Goal: Complete application form

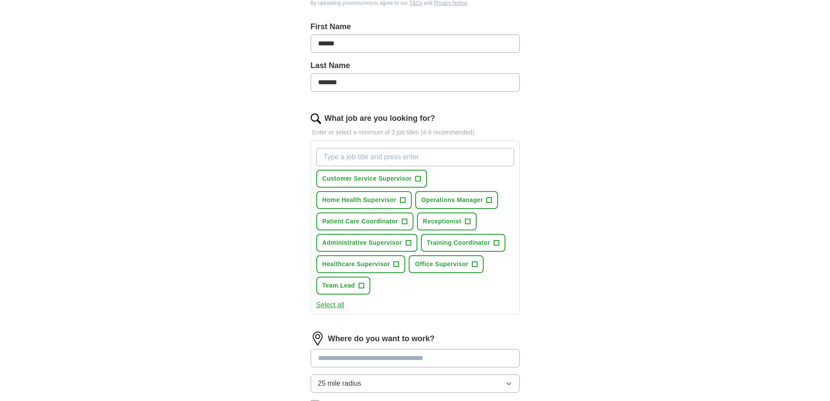
scroll to position [209, 0]
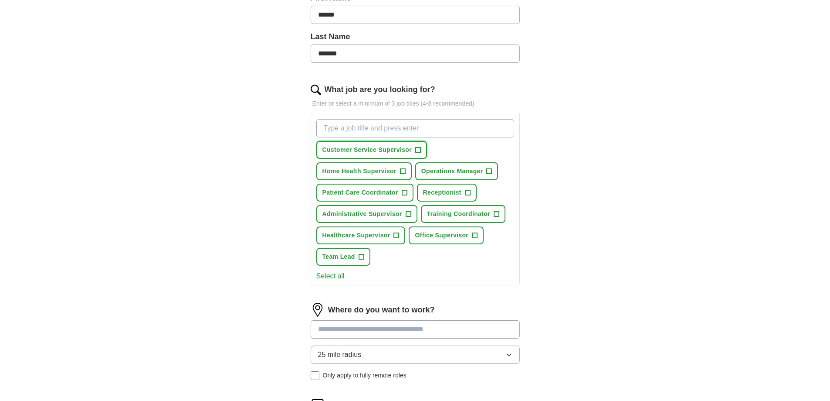
click at [413, 150] on button "Customer Service Supervisor +" at bounding box center [372, 150] width 111 height 18
click at [456, 194] on span "Receptionist" at bounding box center [442, 192] width 38 height 9
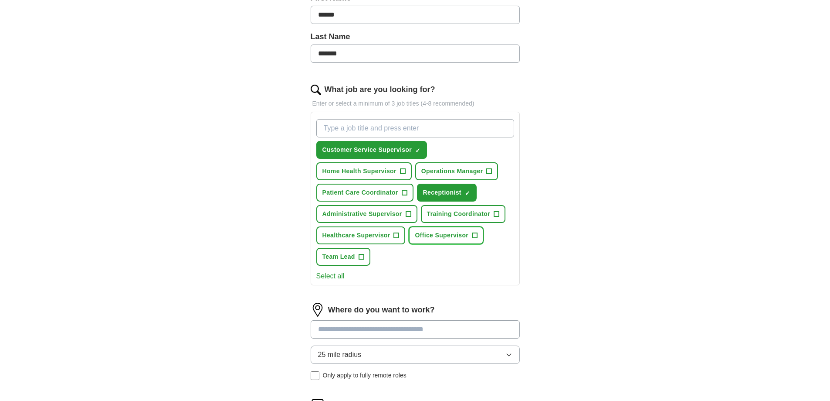
click at [451, 238] on span "Office Supervisor" at bounding box center [442, 235] width 54 height 9
click at [332, 275] on button "Select all" at bounding box center [331, 276] width 28 height 10
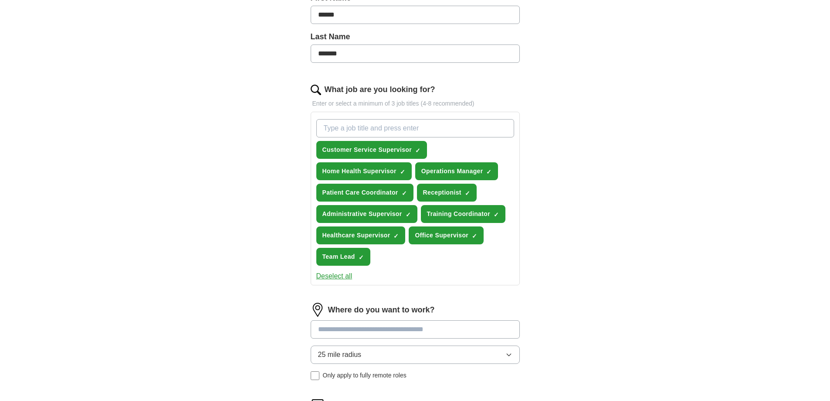
click at [605, 259] on div "ApplyIQ Let ApplyIQ do the hard work of searching and applying for jobs. Just t…" at bounding box center [415, 145] width 558 height 657
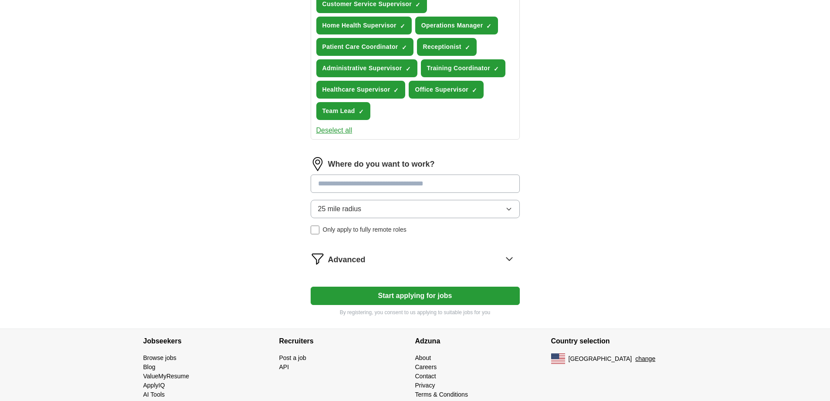
scroll to position [371, 0]
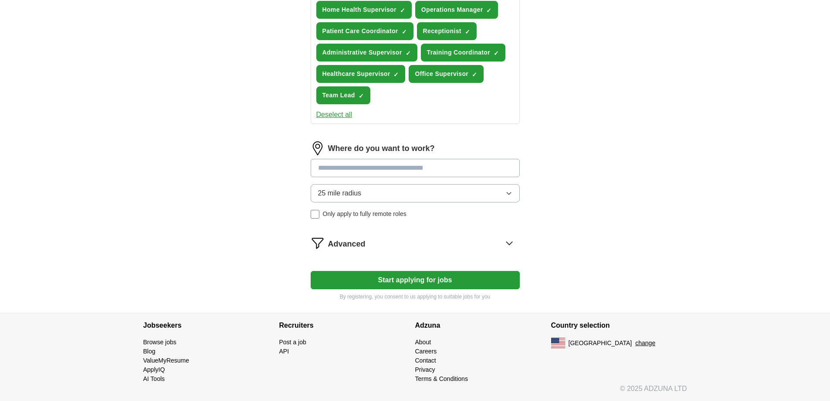
click at [427, 284] on button "Start applying for jobs" at bounding box center [415, 280] width 209 height 18
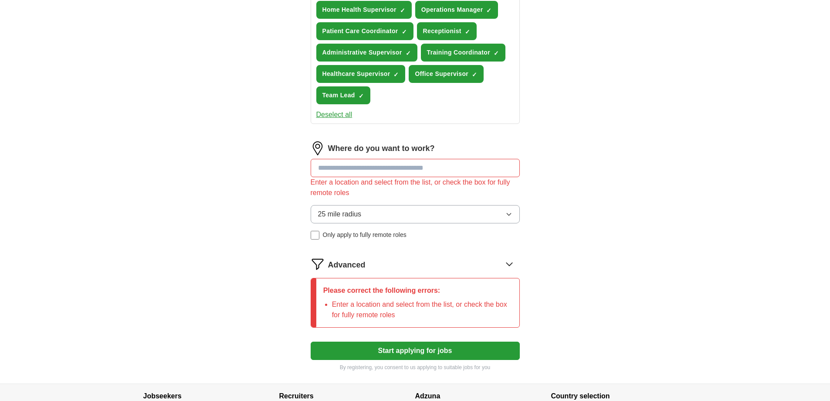
drag, startPoint x: 442, startPoint y: 167, endPoint x: 390, endPoint y: 177, distance: 53.4
click at [390, 177] on div "Where do you want to work? Enter a location and select from the list, or check …" at bounding box center [415, 193] width 209 height 105
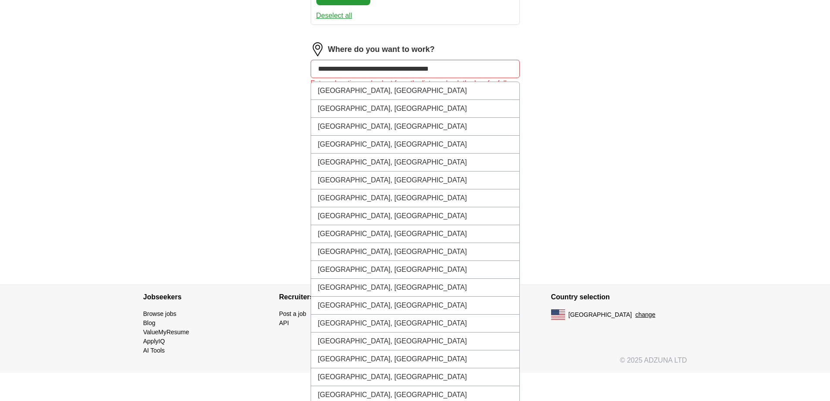
scroll to position [508, 0]
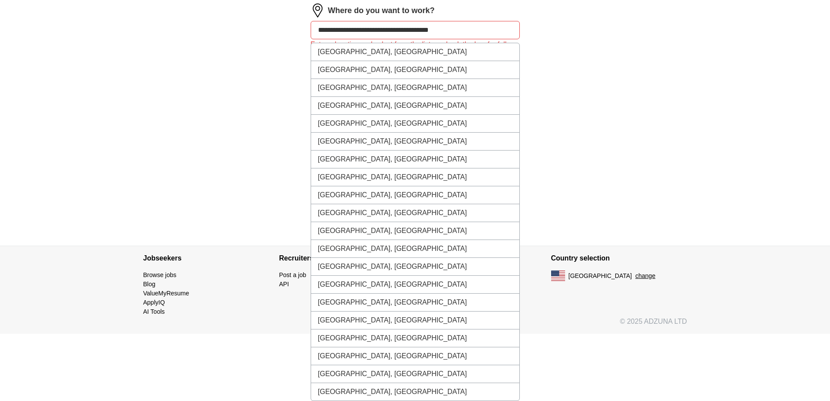
type input "**********"
click at [311, 204] on button "Start applying for jobs" at bounding box center [415, 213] width 209 height 18
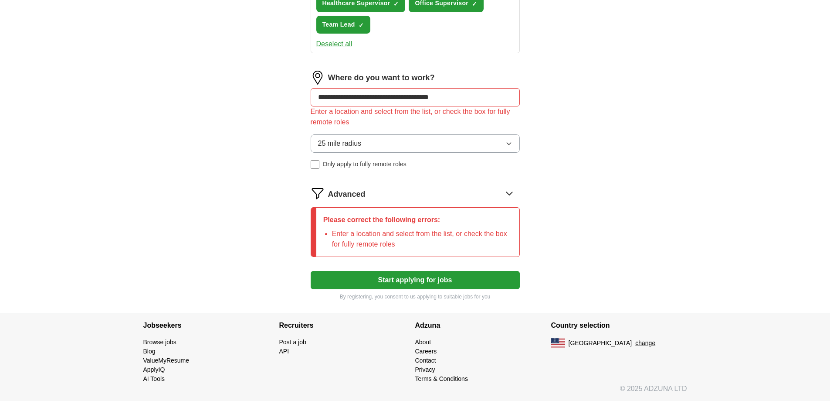
click at [365, 141] on button "25 mile radius" at bounding box center [415, 143] width 209 height 18
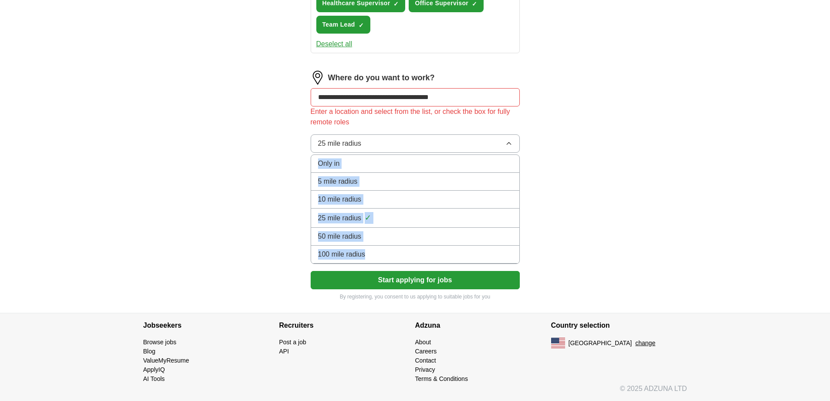
click at [357, 219] on span "25 mile radius" at bounding box center [340, 218] width 44 height 10
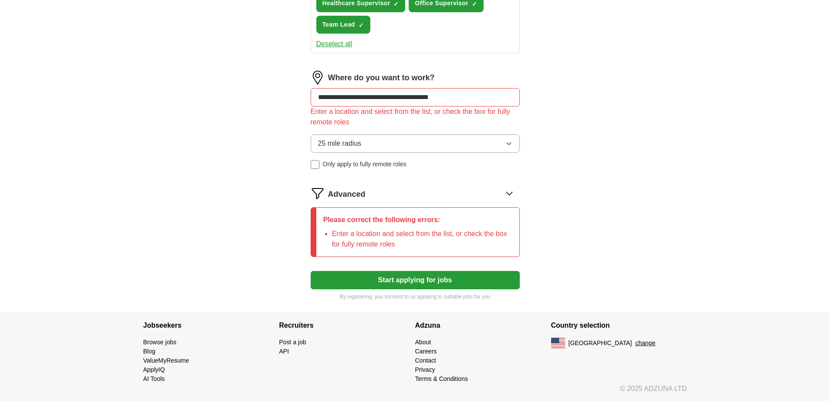
click at [434, 278] on button "Start applying for jobs" at bounding box center [415, 280] width 209 height 18
click at [366, 147] on button "25 mile radius" at bounding box center [415, 143] width 209 height 18
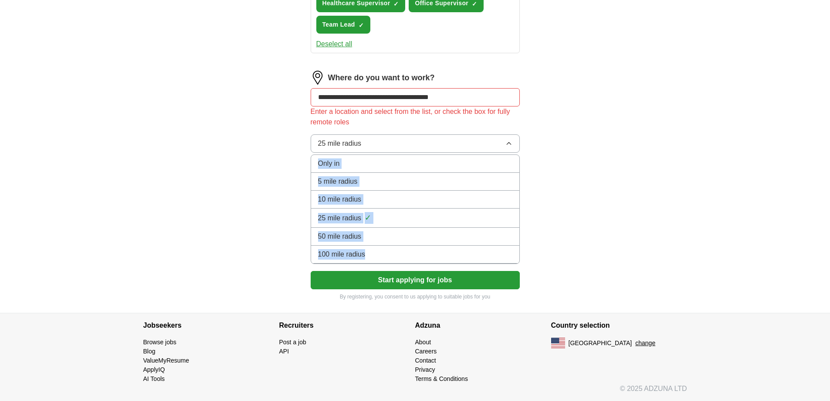
click at [361, 194] on span "10 mile radius" at bounding box center [340, 199] width 44 height 10
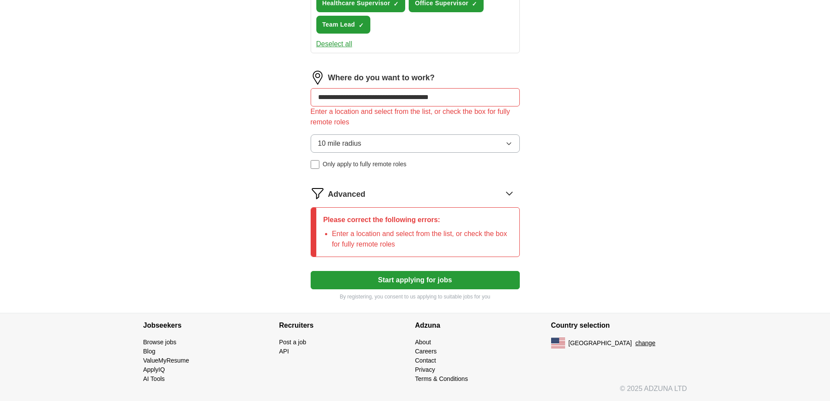
click at [445, 287] on button "Start applying for jobs" at bounding box center [415, 280] width 209 height 18
click at [501, 277] on button "Start applying for jobs" at bounding box center [415, 280] width 209 height 18
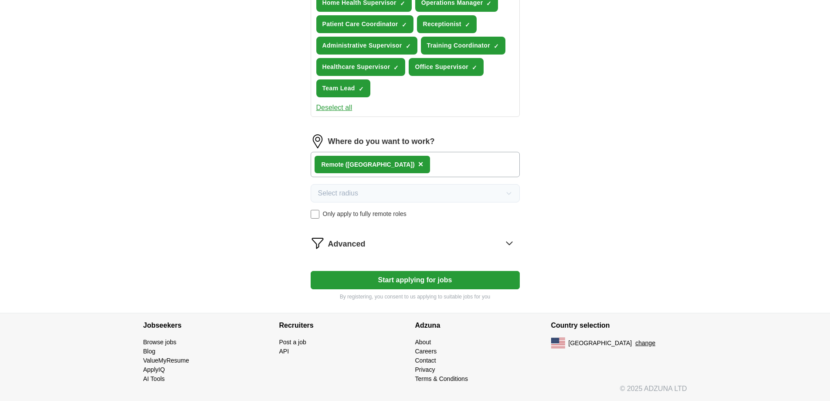
click at [415, 281] on button "Start applying for jobs" at bounding box center [415, 280] width 209 height 18
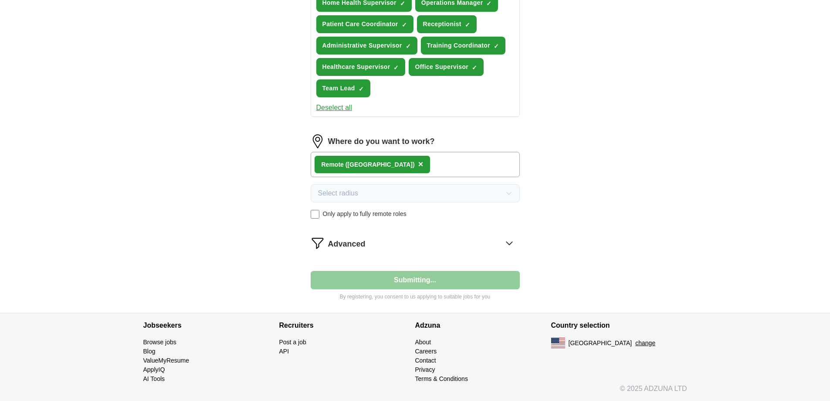
select select "**"
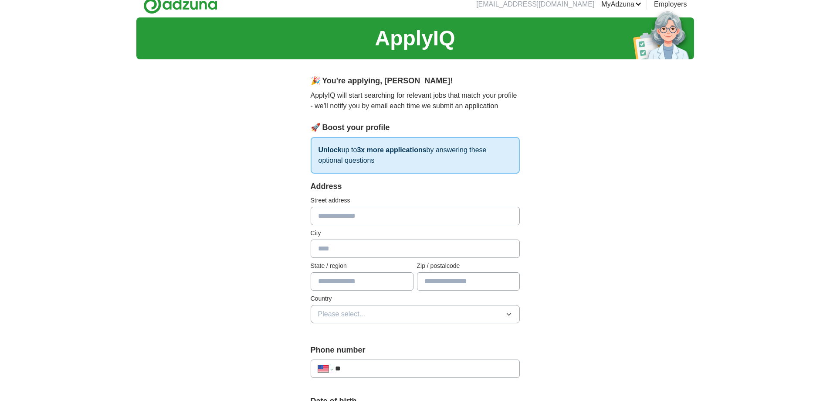
scroll to position [0, 0]
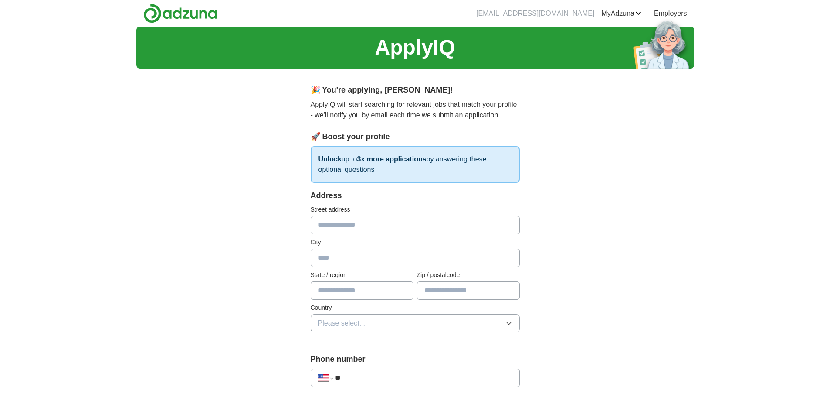
click at [374, 218] on input "text" at bounding box center [415, 225] width 209 height 18
type input "**********"
type input "*"
type input "******"
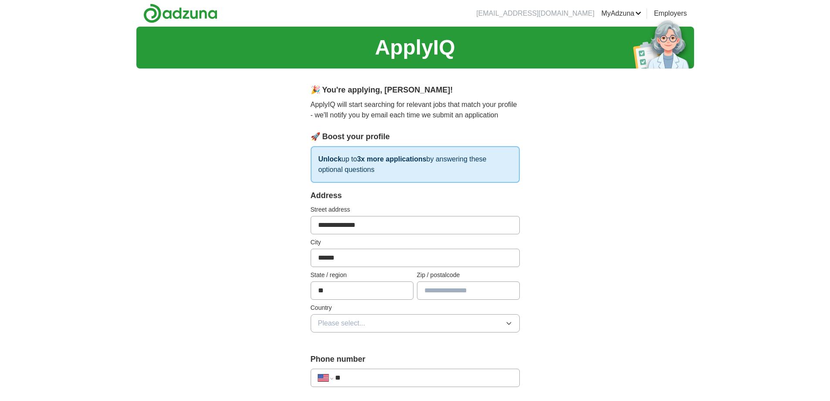
type input "**"
type input "**********"
click at [445, 324] on button "Please select..." at bounding box center [415, 323] width 209 height 18
drag, startPoint x: 351, startPoint y: 364, endPoint x: 366, endPoint y: 363, distance: 15.3
click at [351, 364] on span "United States" at bounding box center [354, 361] width 73 height 10
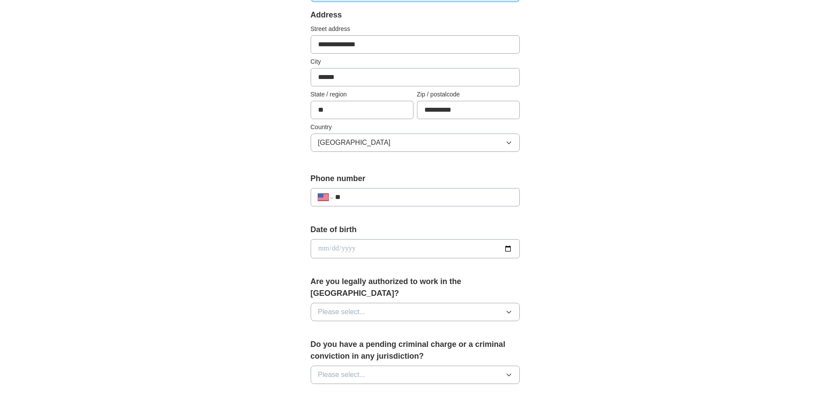
scroll to position [186, 0]
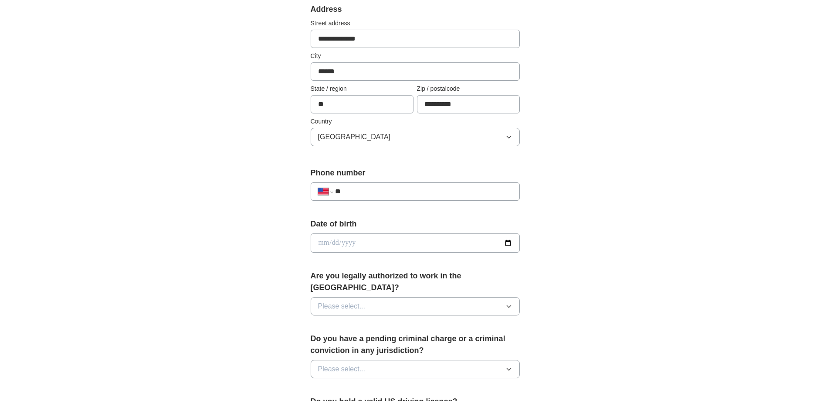
drag, startPoint x: 345, startPoint y: 191, endPoint x: 378, endPoint y: 190, distance: 32.7
click at [365, 192] on input "**" at bounding box center [423, 191] width 177 height 10
type input "**********"
click at [370, 246] on input "date" at bounding box center [415, 242] width 209 height 19
type input "**********"
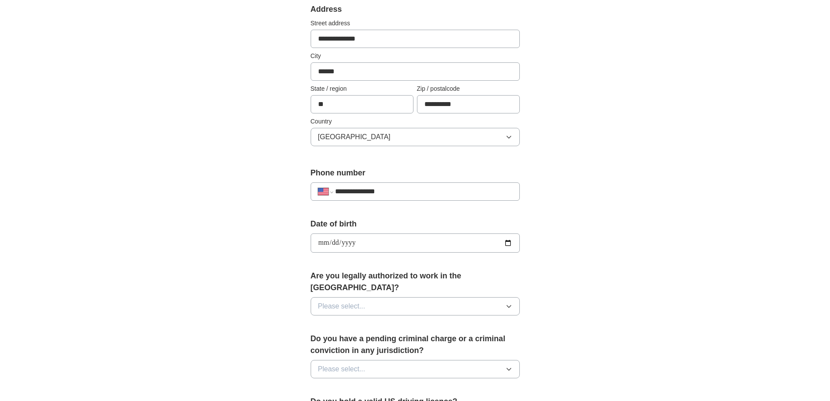
click at [504, 297] on button "Please select..." at bounding box center [415, 306] width 209 height 18
click at [399, 321] on div "Yes" at bounding box center [415, 326] width 194 height 10
click at [510, 365] on icon "button" at bounding box center [509, 368] width 7 height 7
click at [490, 398] on li "No" at bounding box center [415, 407] width 208 height 18
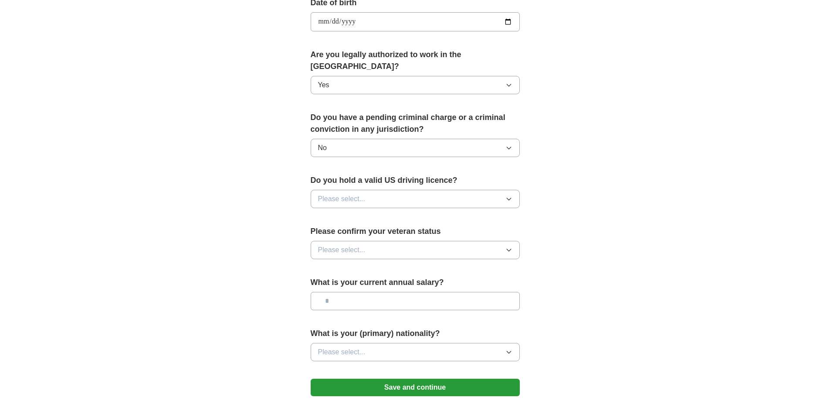
scroll to position [448, 0]
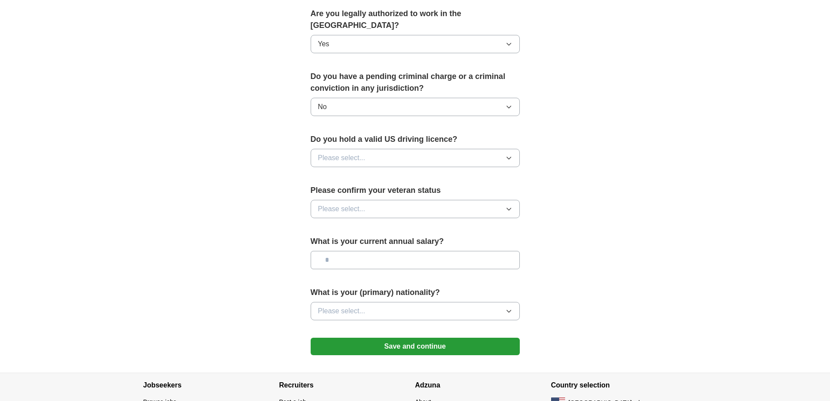
click at [507, 157] on icon "button" at bounding box center [509, 158] width 4 height 2
click at [497, 187] on li "No" at bounding box center [415, 196] width 208 height 18
click at [511, 205] on icon "button" at bounding box center [509, 208] width 7 height 7
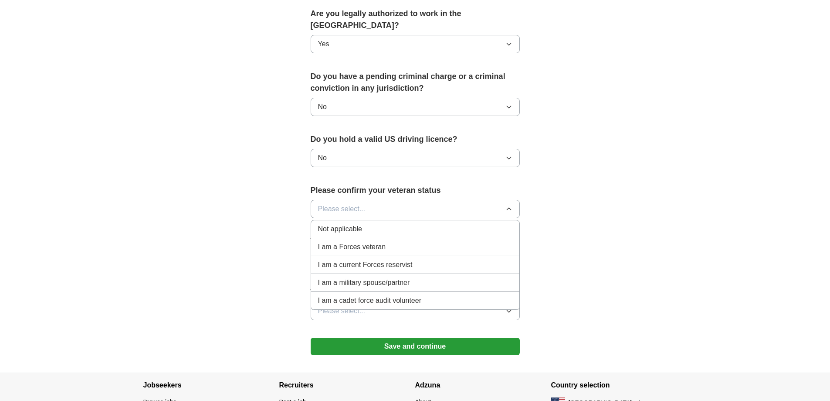
click at [477, 224] on div "Not applicable" at bounding box center [415, 229] width 194 height 10
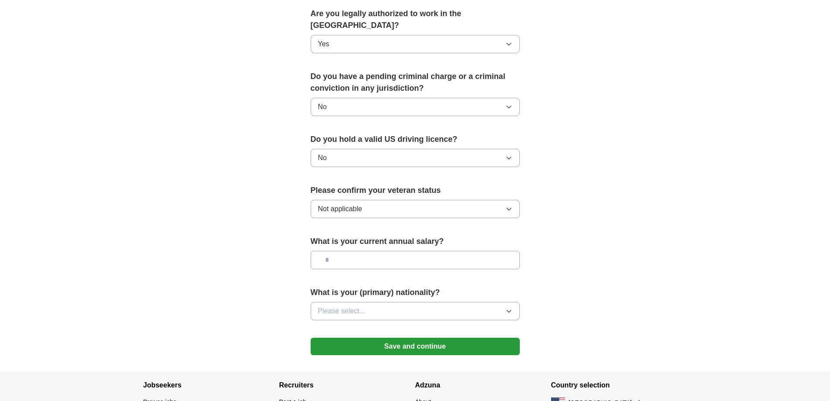
click at [389, 251] on input "text" at bounding box center [415, 260] width 209 height 18
click at [507, 307] on icon "button" at bounding box center [509, 310] width 7 height 7
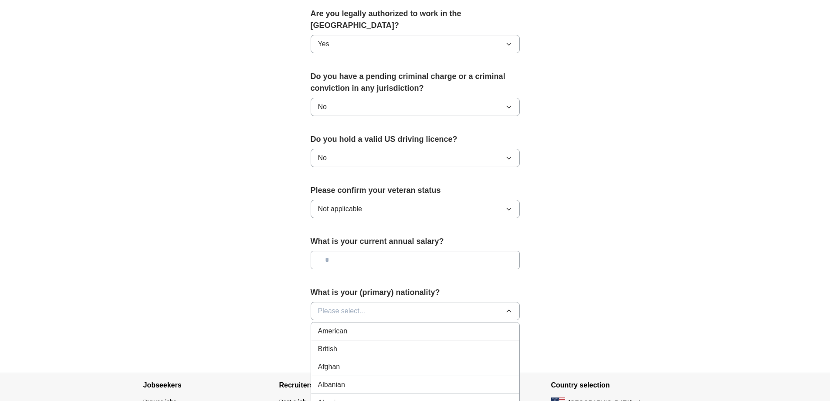
click at [429, 322] on li "American" at bounding box center [415, 331] width 208 height 18
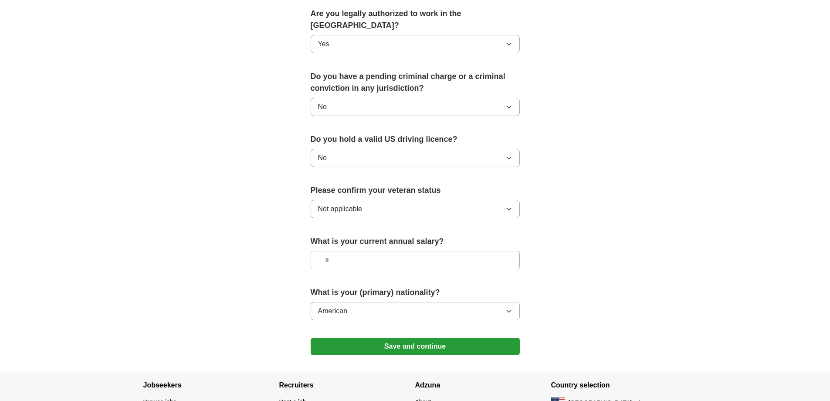
drag, startPoint x: 440, startPoint y: 333, endPoint x: 436, endPoint y: 329, distance: 5.6
click at [439, 337] on button "Save and continue" at bounding box center [415, 345] width 209 height 17
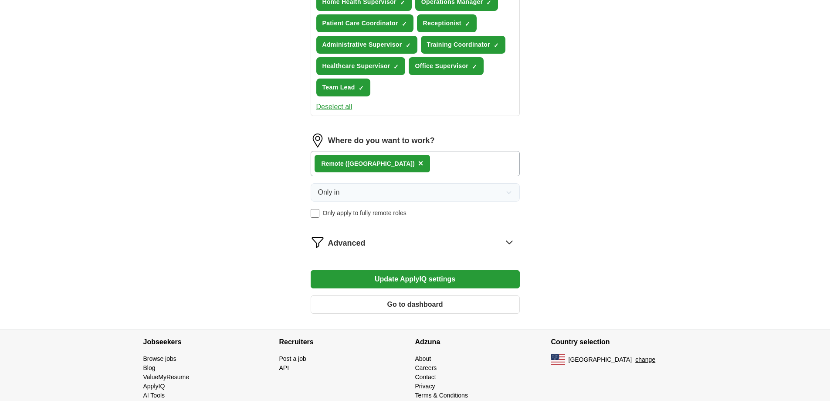
scroll to position [395, 0]
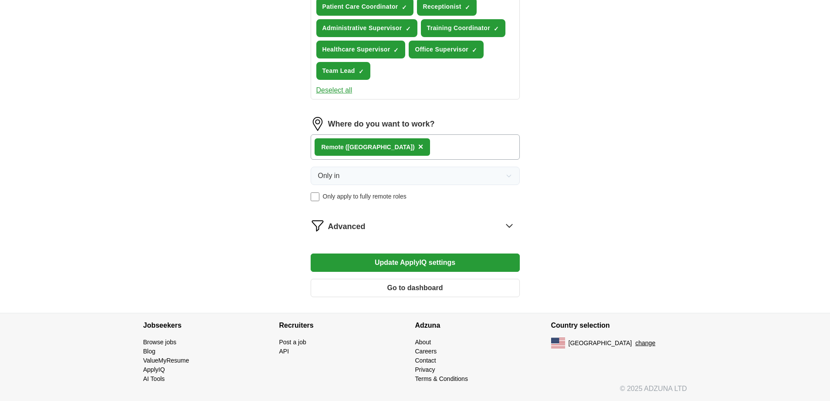
click at [506, 225] on icon at bounding box center [510, 225] width 14 height 14
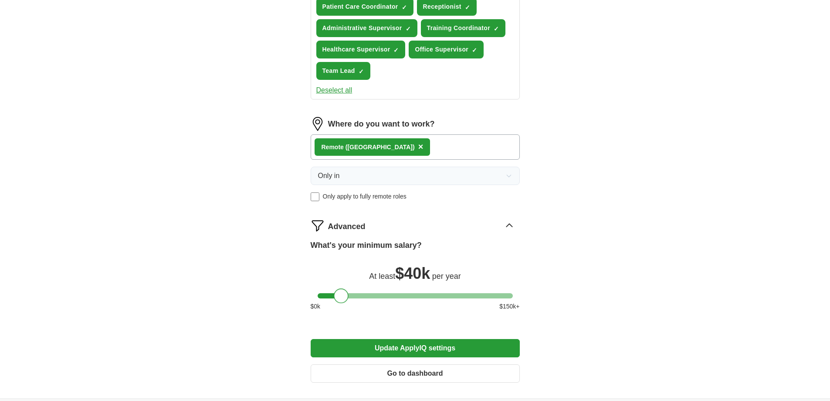
drag, startPoint x: 327, startPoint y: 293, endPoint x: 343, endPoint y: 293, distance: 16.1
click at [343, 293] on div at bounding box center [341, 295] width 15 height 15
click at [392, 349] on button "Update ApplyIQ settings" at bounding box center [415, 348] width 209 height 18
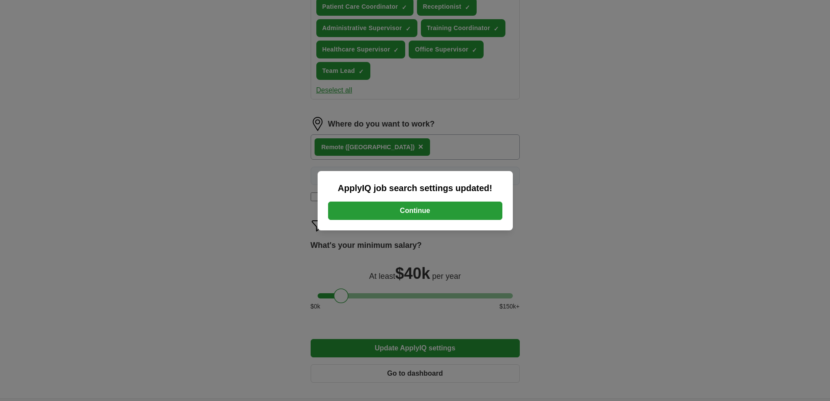
click at [410, 204] on button "Continue" at bounding box center [415, 210] width 174 height 18
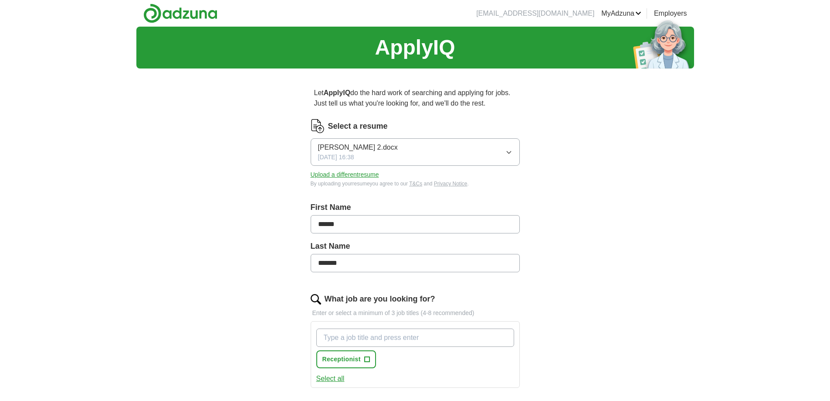
scroll to position [264, 0]
